Goal: Entertainment & Leisure: Consume media (video, audio)

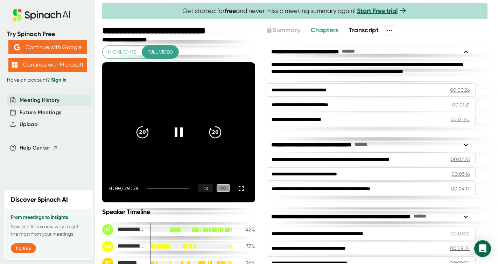
scroll to position [32, 0]
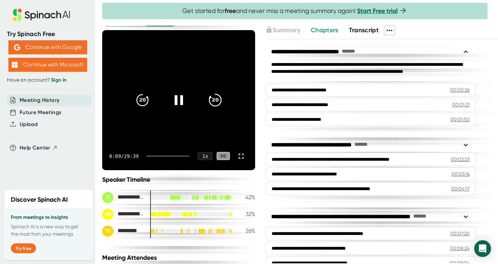
click at [213, 100] on icon "20" at bounding box center [216, 100] width 18 height 18
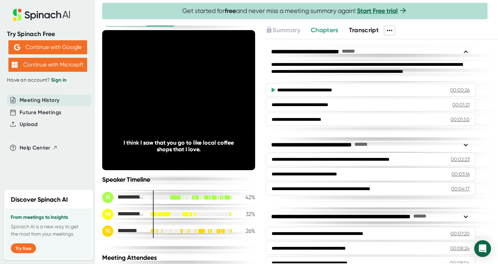
click at [269, 54] on div "**********" at bounding box center [371, 52] width 210 height 13
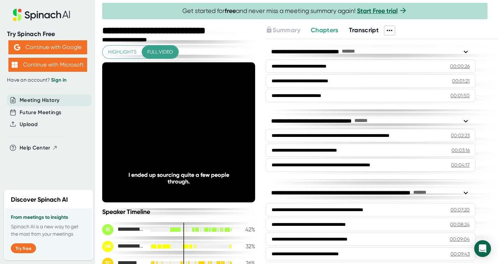
scroll to position [32, 0]
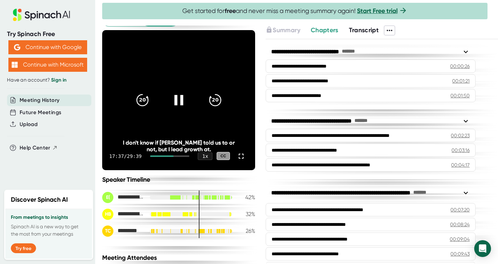
click at [177, 100] on icon at bounding box center [179, 100] width 18 height 18
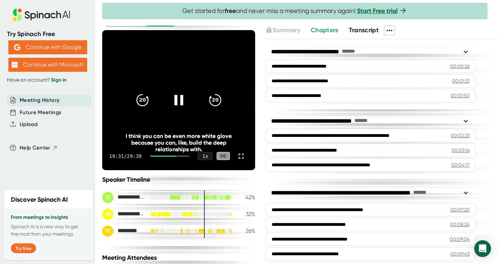
click at [187, 107] on div at bounding box center [178, 99] width 29 height 29
click at [174, 101] on icon at bounding box center [179, 100] width 18 height 18
